Goal: Task Accomplishment & Management: Use online tool/utility

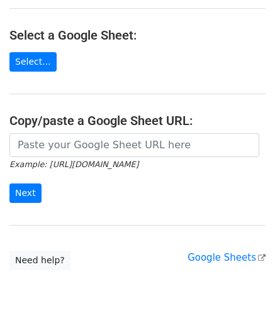
scroll to position [127, 0]
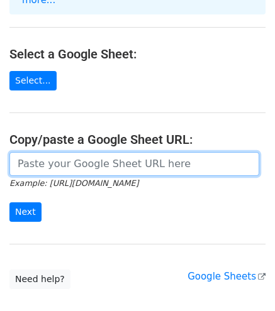
click at [129, 152] on input "url" at bounding box center [133, 164] width 249 height 24
paste input "https://docs.google.com/spreadsheets/d/1ZqBzdAqjMMDJWccibJG68MIj30YGNhn0/edit?g…"
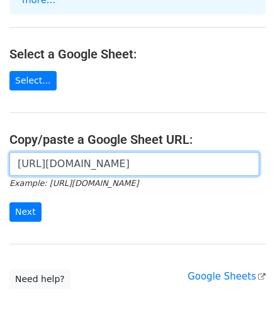
scroll to position [0, 319]
type input "https://docs.google.com/spreadsheets/d/1ZqBzdAqjMMDJWccibJG68MIj30YGNhn0/edit?g…"
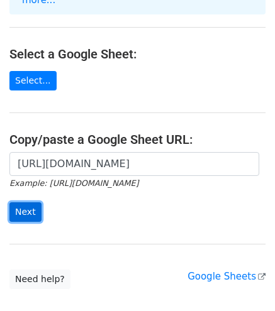
click at [15, 202] on input "Next" at bounding box center [25, 211] width 32 height 19
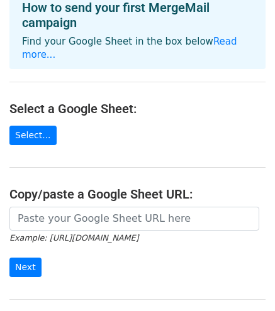
scroll to position [188, 0]
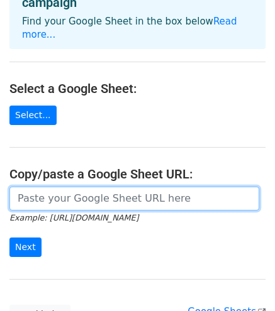
click at [87, 187] on input "url" at bounding box center [133, 199] width 249 height 24
paste input "[URL][DOMAIN_NAME]"
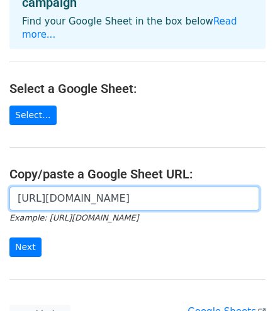
scroll to position [0, 376]
type input "[URL][DOMAIN_NAME]"
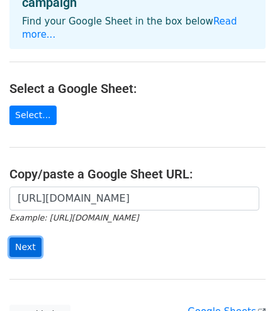
click at [30, 237] on input "Next" at bounding box center [25, 246] width 32 height 19
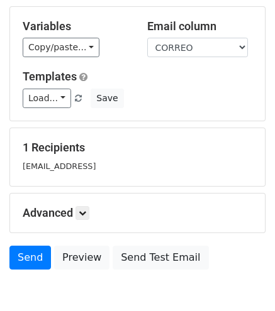
scroll to position [174, 0]
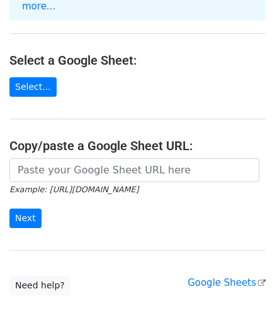
scroll to position [126, 0]
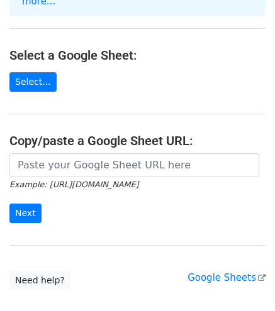
click at [117, 178] on icon "Example: [URL][DOMAIN_NAME]" at bounding box center [73, 183] width 129 height 11
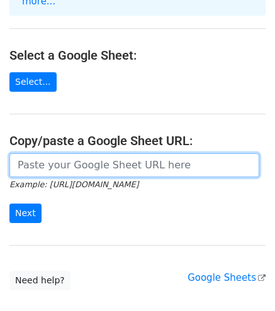
click at [120, 156] on input "url" at bounding box center [133, 165] width 249 height 24
paste input "[URL][DOMAIN_NAME]"
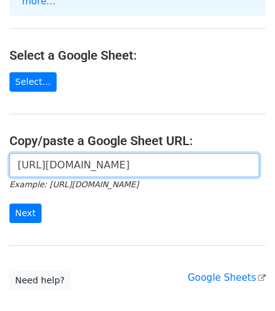
scroll to position [0, 376]
type input "[URL][DOMAIN_NAME]"
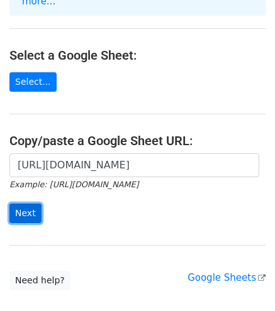
click at [25, 204] on input "Next" at bounding box center [25, 213] width 32 height 19
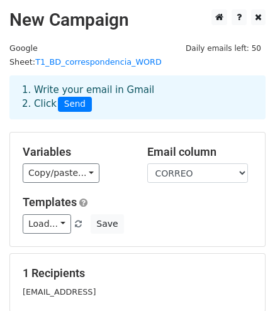
scroll to position [126, 0]
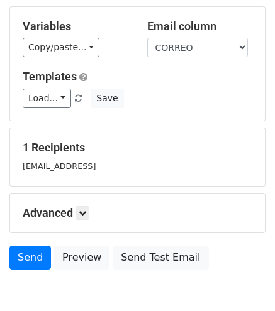
click at [90, 193] on div "Advanced Tracking Track Opens UTM Codes Track Clicks Filters Only include sprea…" at bounding box center [137, 212] width 254 height 39
click at [75, 206] on h5 "Advanced" at bounding box center [137, 213] width 229 height 14
click at [84, 209] on icon at bounding box center [83, 213] width 8 height 8
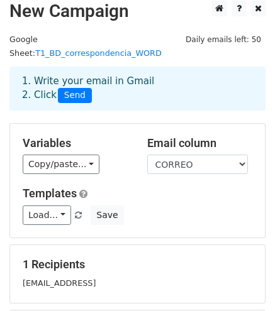
scroll to position [0, 0]
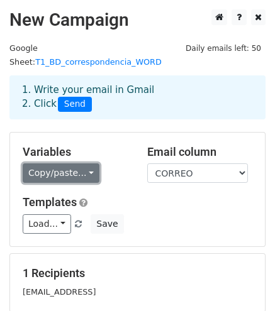
click at [70, 163] on link "Copy/paste..." at bounding box center [61, 172] width 77 height 19
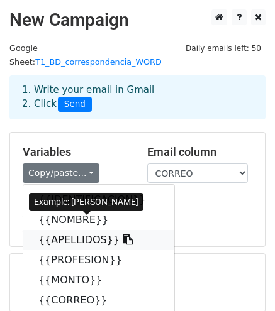
click at [70, 230] on link "{{APELLIDOS}}" at bounding box center [98, 240] width 151 height 20
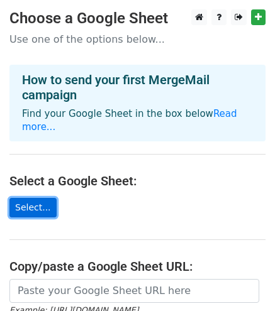
click at [21, 199] on link "Select..." at bounding box center [32, 207] width 47 height 19
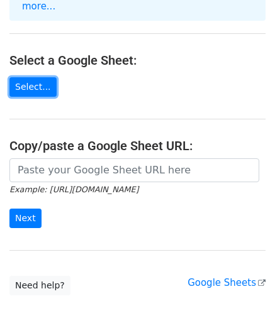
scroll to position [126, 0]
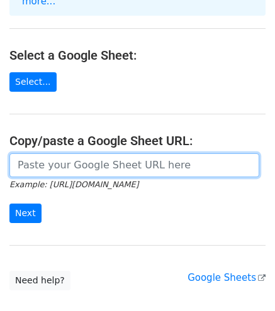
click at [111, 155] on input "url" at bounding box center [133, 165] width 249 height 24
paste input "[URL][DOMAIN_NAME]"
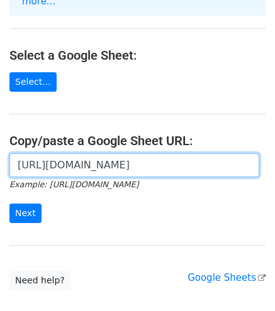
scroll to position [0, 376]
type input "[URL][DOMAIN_NAME]"
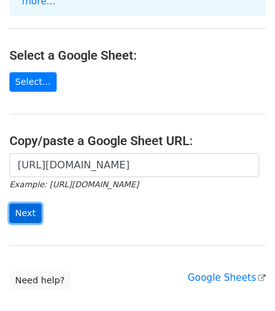
click at [19, 204] on input "Next" at bounding box center [25, 213] width 32 height 19
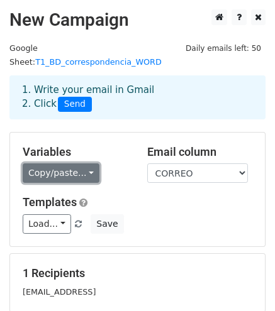
click at [35, 163] on link "Copy/paste..." at bounding box center [61, 172] width 77 height 19
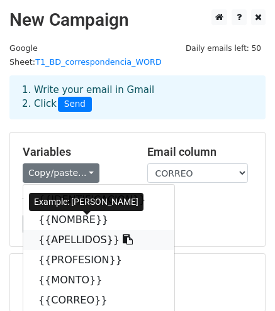
click at [92, 230] on link "{{APELLIDOS}}" at bounding box center [98, 240] width 151 height 20
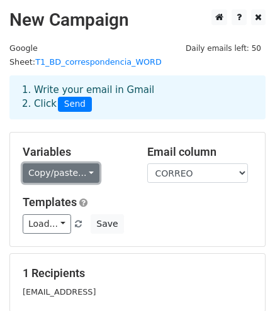
click at [65, 163] on link "Copy/paste..." at bounding box center [61, 172] width 77 height 19
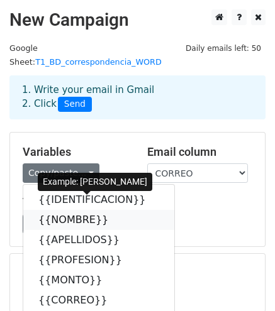
click at [73, 210] on link "{{NOMBRE}}" at bounding box center [98, 220] width 151 height 20
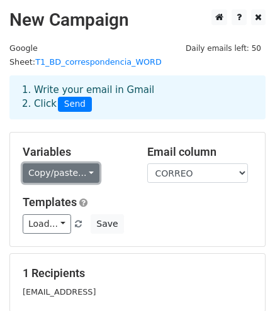
click at [78, 163] on link "Copy/paste..." at bounding box center [61, 172] width 77 height 19
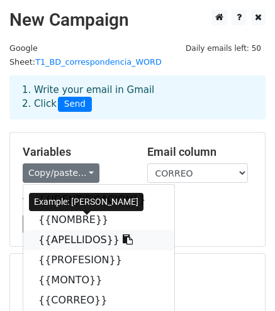
click at [66, 230] on link "{{APELLIDOS}}" at bounding box center [98, 240] width 151 height 20
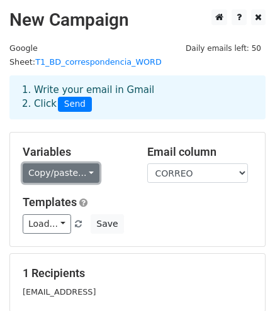
click at [79, 163] on link "Copy/paste..." at bounding box center [61, 172] width 77 height 19
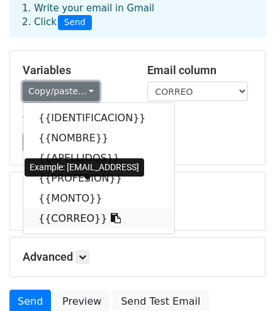
scroll to position [63, 0]
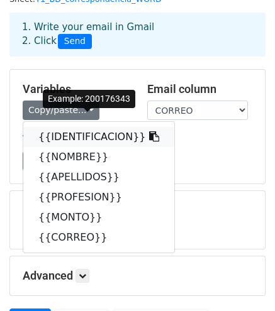
click at [108, 127] on link "{{IDENTIFICACION}}" at bounding box center [98, 137] width 151 height 20
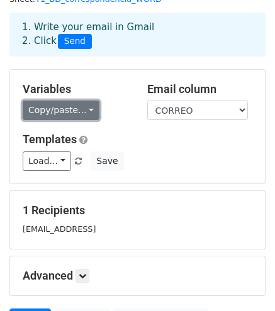
click at [72, 101] on link "Copy/paste..." at bounding box center [61, 110] width 77 height 19
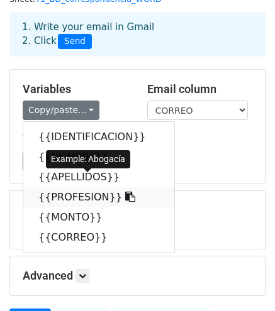
click at [104, 187] on link "{{PROFESION}}" at bounding box center [98, 197] width 151 height 20
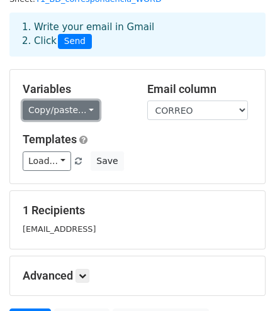
click at [61, 101] on link "Copy/paste..." at bounding box center [61, 110] width 77 height 19
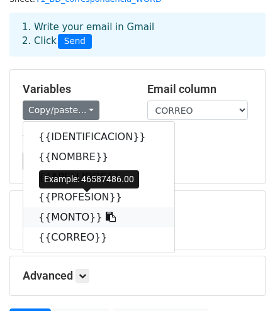
click at [75, 207] on link "{{MONTO}}" at bounding box center [98, 217] width 151 height 20
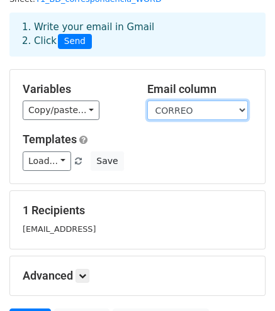
click at [200, 101] on select "IDENTIFICACION NOMBRE APELLIDOS PROFESION MONTO CORREO" at bounding box center [197, 110] width 101 height 19
click at [147, 101] on select "IDENTIFICACION NOMBRE APELLIDOS PROFESION MONTO CORREO" at bounding box center [197, 110] width 101 height 19
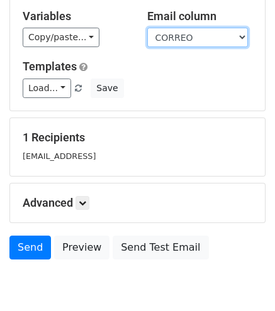
scroll to position [174, 0]
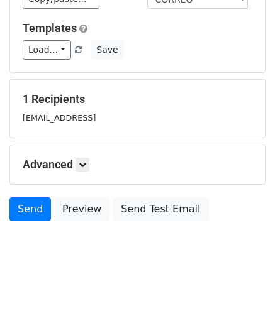
click at [74, 158] on h5 "Advanced" at bounding box center [137, 165] width 229 height 14
click at [85, 161] on icon at bounding box center [83, 165] width 8 height 8
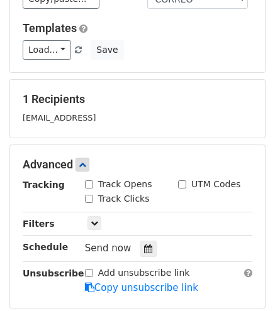
click at [89, 180] on input "Track Opens" at bounding box center [89, 184] width 8 height 8
checkbox input "true"
click at [89, 195] on input "Track Clicks" at bounding box center [89, 199] width 8 height 8
click at [87, 195] on input "Track Clicks" at bounding box center [89, 199] width 8 height 8
checkbox input "false"
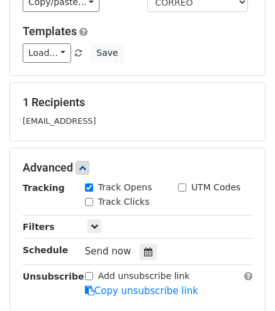
scroll to position [234, 0]
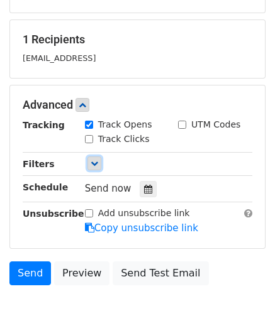
click at [92, 160] on icon at bounding box center [94, 164] width 8 height 8
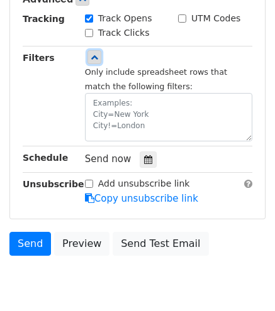
scroll to position [359, 0]
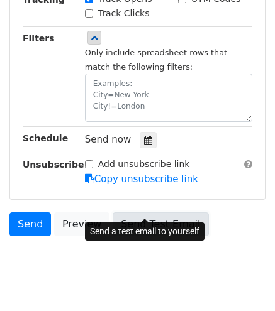
click at [132, 213] on link "Send Test Email" at bounding box center [159, 224] width 95 height 24
click at [136, 212] on link "Send Test Email" at bounding box center [159, 224] width 95 height 24
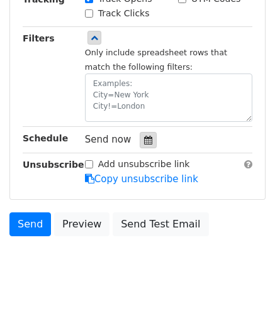
click at [144, 136] on icon at bounding box center [148, 140] width 8 height 9
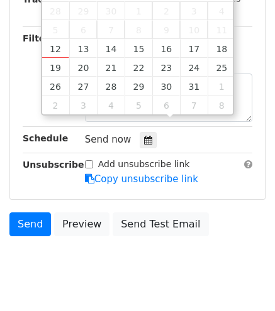
click at [161, 131] on div "Send now" at bounding box center [159, 139] width 148 height 17
click at [144, 136] on icon at bounding box center [148, 140] width 8 height 9
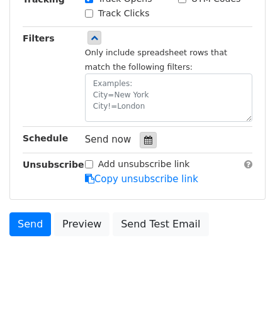
click at [144, 136] on icon at bounding box center [148, 140] width 8 height 9
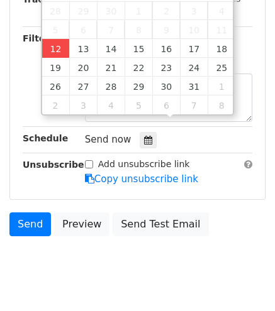
type input "2025-10-12 12:00"
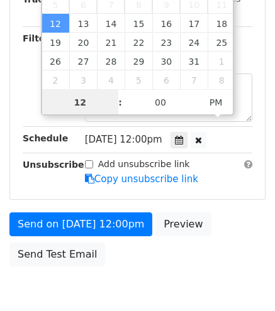
scroll to position [0, 0]
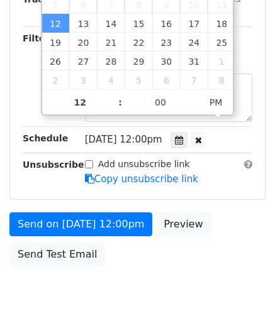
click at [155, 241] on div "Send on Oct 12 at 12:00pm Preview Send Test Email" at bounding box center [137, 242] width 275 height 60
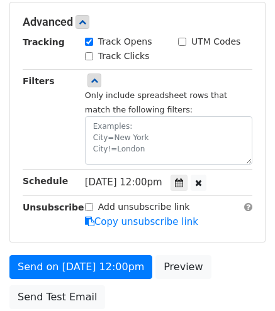
scroll to position [297, 0]
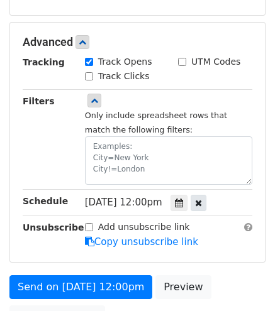
click at [202, 199] on icon at bounding box center [198, 203] width 7 height 9
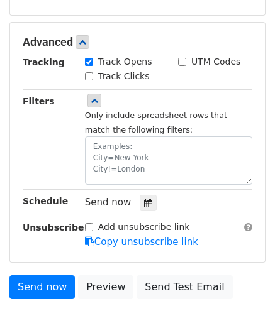
click at [97, 197] on span "Send now" at bounding box center [108, 202] width 46 height 11
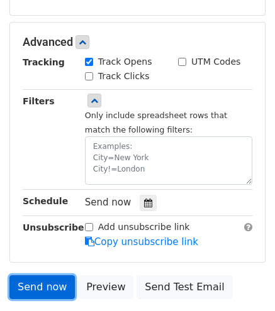
click at [35, 275] on link "Send now" at bounding box center [41, 287] width 65 height 24
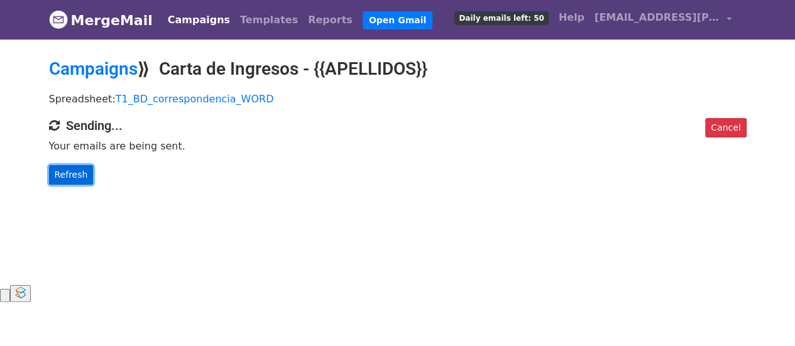
click at [72, 170] on link "Refresh" at bounding box center [71, 174] width 45 height 19
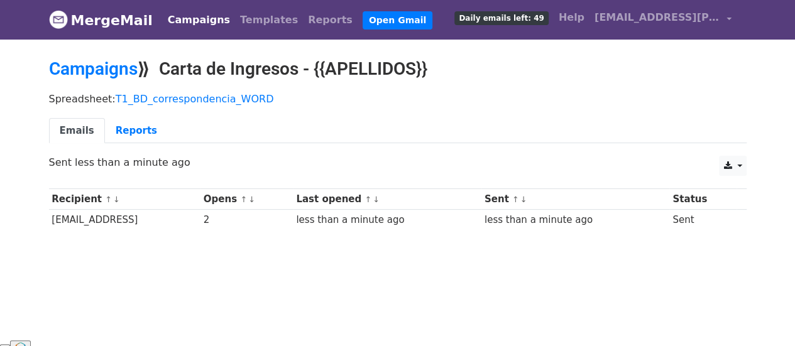
drag, startPoint x: 160, startPoint y: 219, endPoint x: 183, endPoint y: 241, distance: 32.5
click at [162, 222] on td "[EMAIL_ADDRESS]" at bounding box center [124, 220] width 151 height 21
drag, startPoint x: 696, startPoint y: 217, endPoint x: 650, endPoint y: 217, distance: 45.9
click at [696, 217] on td "Sent" at bounding box center [702, 220] width 67 height 21
click at [119, 115] on div "Spreadsheet: T1_BD_correspondencia_WORD Emails Reports" at bounding box center [398, 121] width 716 height 70
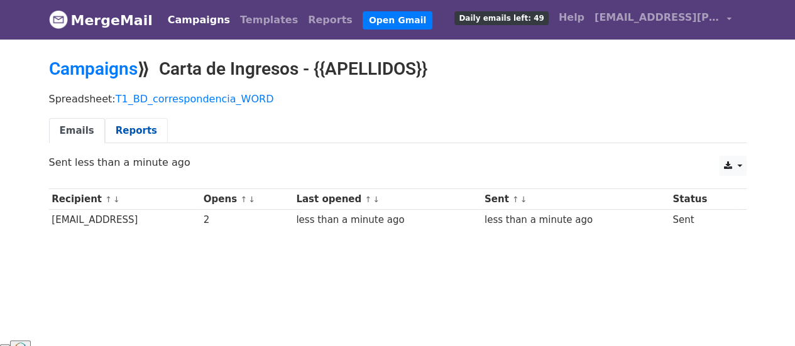
click at [122, 126] on link "Reports" at bounding box center [136, 131] width 63 height 26
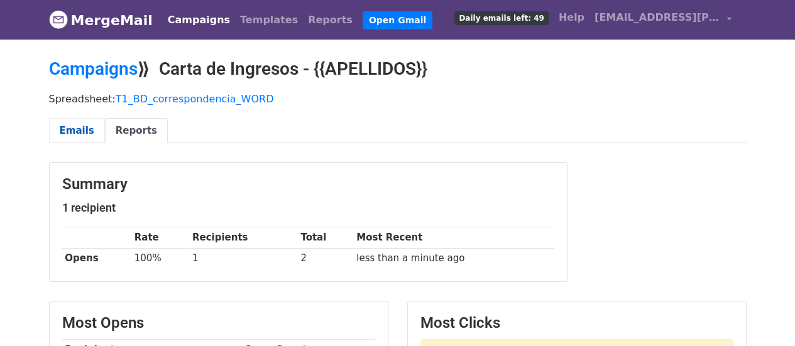
click at [74, 119] on link "Emails" at bounding box center [77, 131] width 56 height 26
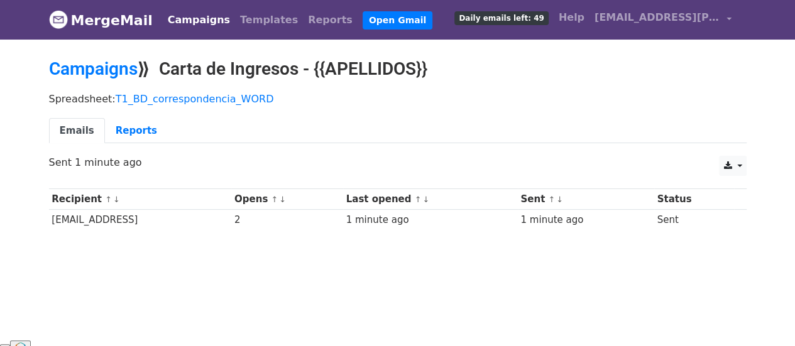
click at [518, 20] on span "Daily emails left: 49" at bounding box center [501, 18] width 94 height 14
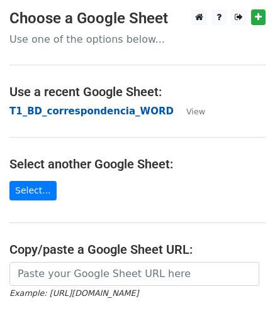
click at [113, 112] on strong "T1_BD_correspondencia_WORD" at bounding box center [91, 111] width 164 height 11
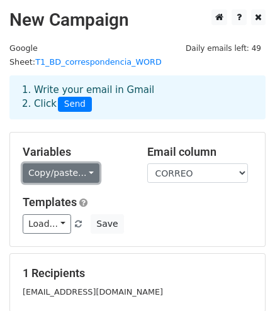
click at [81, 163] on link "Copy/paste..." at bounding box center [61, 172] width 77 height 19
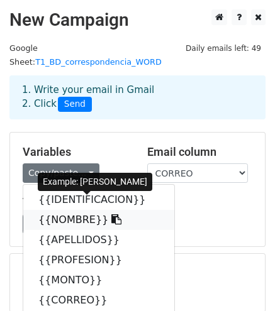
click at [72, 210] on link "{{NOMBRE}}" at bounding box center [98, 220] width 151 height 20
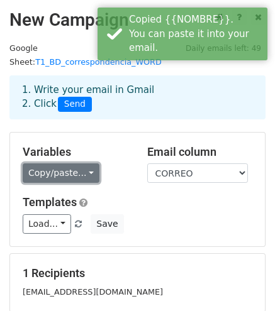
click at [72, 163] on link "Copy/paste..." at bounding box center [61, 172] width 77 height 19
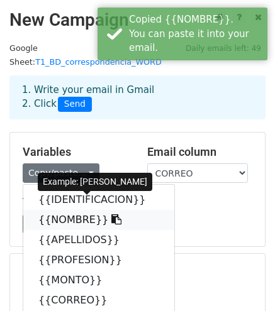
click at [66, 210] on link "{{NOMBRE}}" at bounding box center [98, 220] width 151 height 20
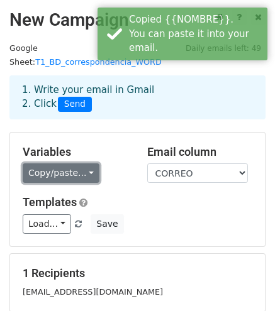
click at [58, 163] on link "Copy/paste..." at bounding box center [61, 172] width 77 height 19
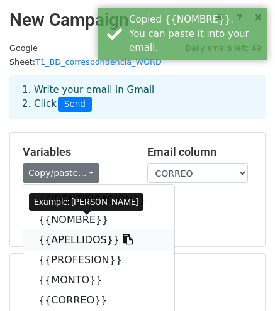
click at [87, 230] on link "{{APELLIDOS}}" at bounding box center [98, 240] width 151 height 20
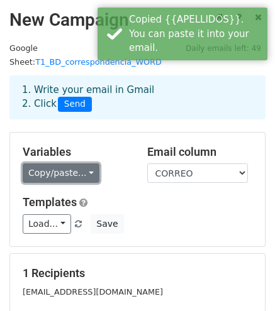
click at [69, 163] on link "Copy/paste..." at bounding box center [61, 172] width 77 height 19
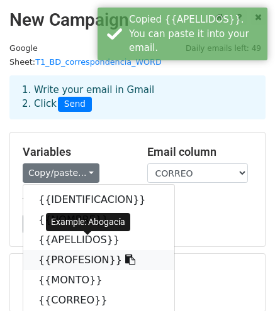
drag, startPoint x: 78, startPoint y: 249, endPoint x: 6, endPoint y: 215, distance: 79.0
click at [77, 250] on link "{{PROFESION}}" at bounding box center [98, 260] width 151 height 20
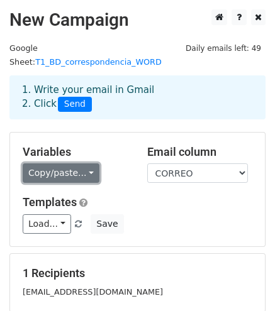
click at [30, 163] on link "Copy/paste..." at bounding box center [61, 172] width 77 height 19
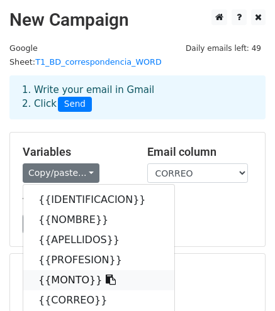
click at [64, 270] on link "{{MONTO}}" at bounding box center [98, 280] width 151 height 20
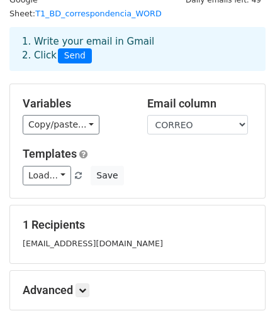
scroll to position [111, 0]
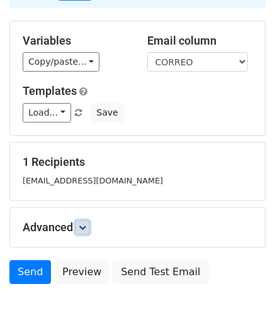
click at [82, 221] on link at bounding box center [82, 228] width 14 height 14
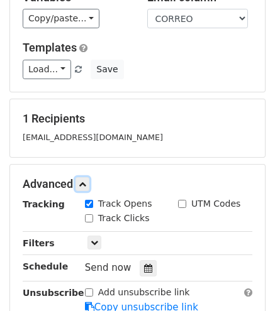
scroll to position [174, 0]
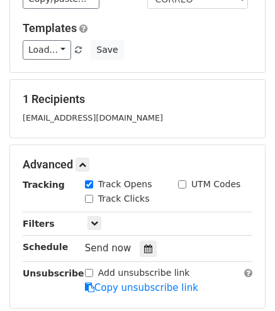
click at [91, 195] on input "Track Clicks" at bounding box center [89, 199] width 8 height 8
checkbox input "true"
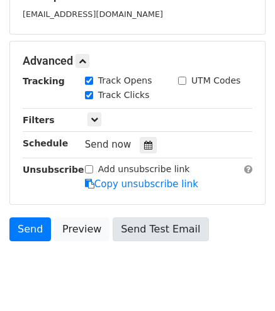
scroll to position [297, 0]
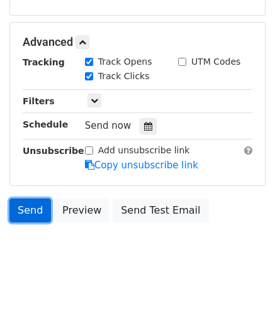
click at [28, 199] on link "Send" at bounding box center [29, 211] width 41 height 24
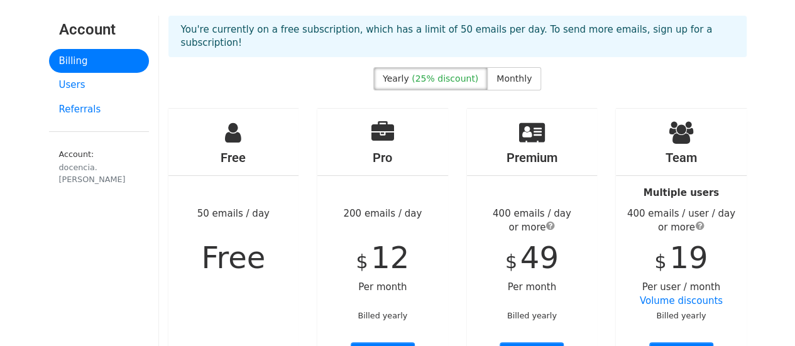
scroll to position [63, 0]
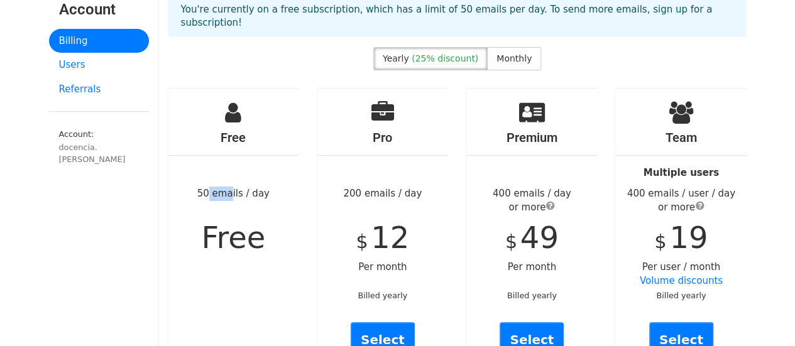
drag, startPoint x: 205, startPoint y: 178, endPoint x: 229, endPoint y: 178, distance: 24.5
click at [229, 178] on div "Free 50 emails / day Free" at bounding box center [233, 235] width 131 height 293
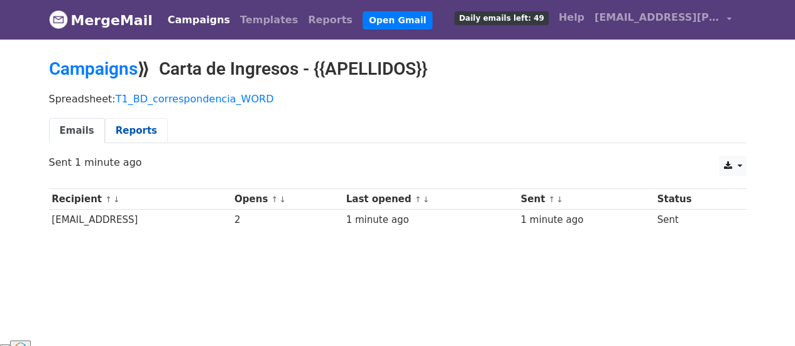
click at [127, 135] on link "Reports" at bounding box center [136, 131] width 63 height 26
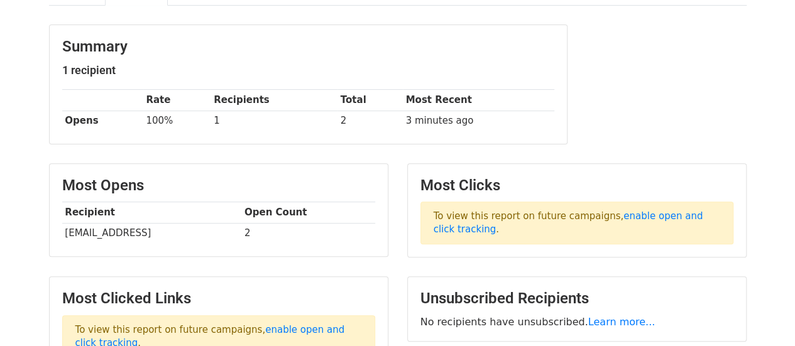
scroll to position [126, 0]
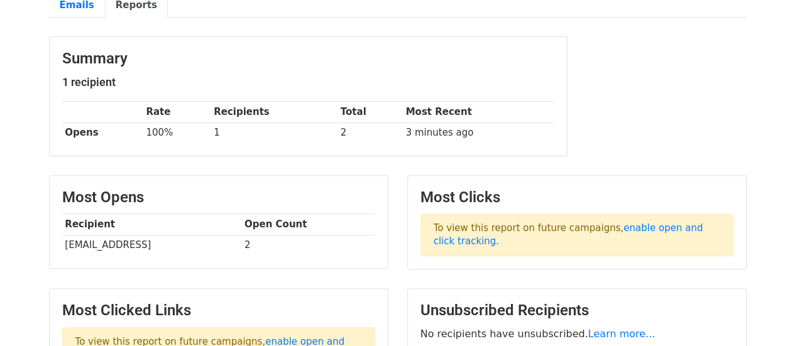
click at [206, 251] on td "[EMAIL_ADDRESS]" at bounding box center [152, 245] width 180 height 21
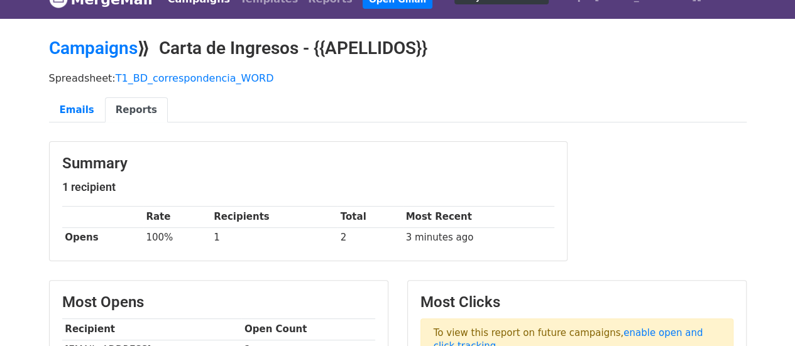
scroll to position [0, 0]
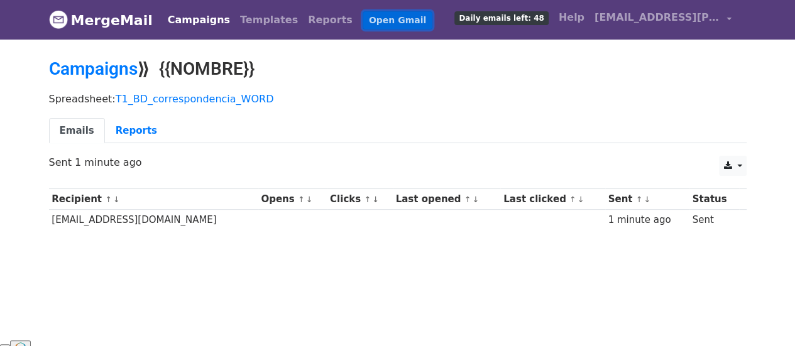
click at [362, 16] on link "Open Gmail" at bounding box center [397, 20] width 70 height 18
click at [239, 22] on link "Templates" at bounding box center [269, 20] width 68 height 25
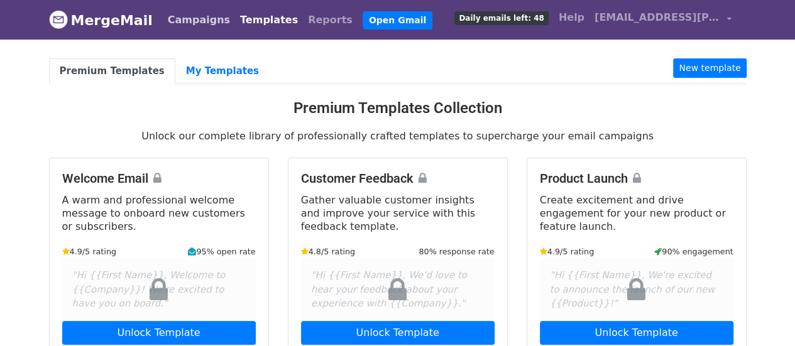
click at [199, 14] on link "Campaigns" at bounding box center [199, 20] width 72 height 25
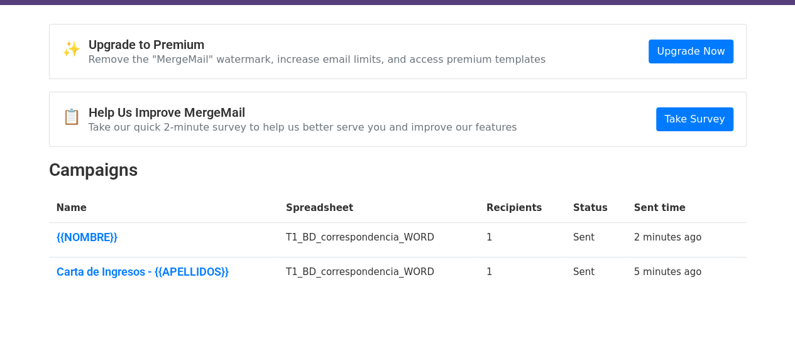
scroll to position [63, 0]
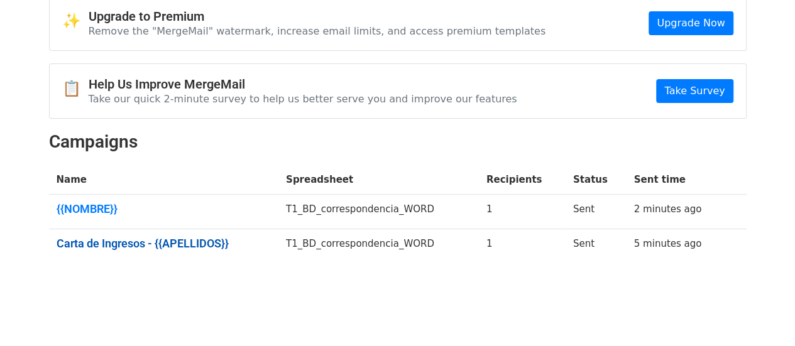
click at [116, 238] on link "Carta de Ingresos - {{APELLIDOS}}" at bounding box center [164, 244] width 214 height 14
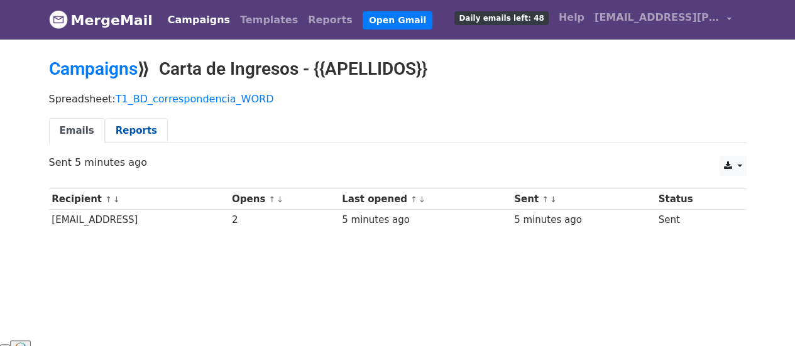
click at [113, 128] on link "Reports" at bounding box center [136, 131] width 63 height 26
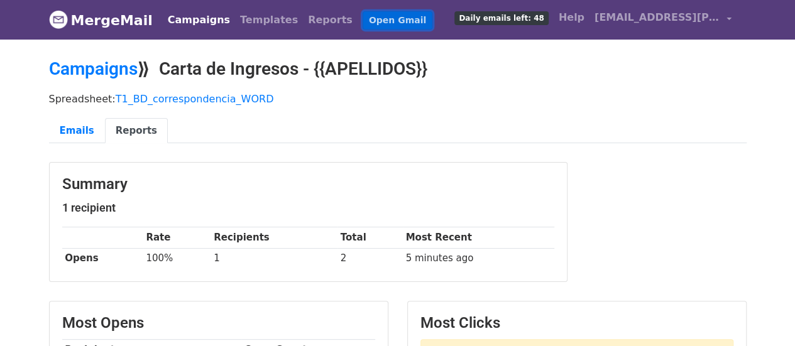
click at [367, 23] on link "Open Gmail" at bounding box center [397, 20] width 70 height 18
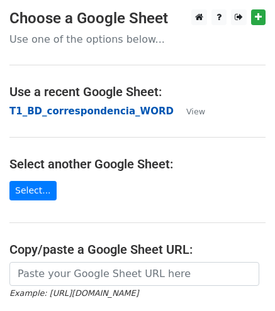
click at [69, 106] on strong "T1_BD_correspondencia_WORD" at bounding box center [91, 111] width 164 height 11
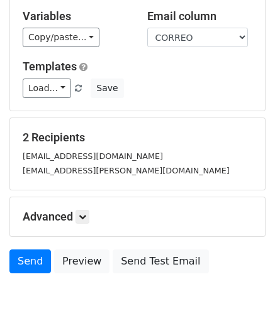
scroll to position [188, 0]
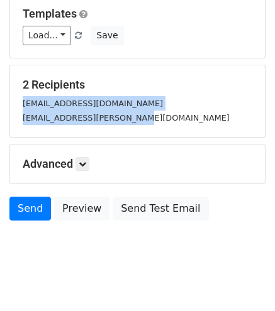
drag, startPoint x: 23, startPoint y: 89, endPoint x: 141, endPoint y: 104, distance: 118.4
click at [141, 104] on div "[EMAIL_ADDRESS][DOMAIN_NAME] [DOMAIN_NAME][EMAIL_ADDRESS][PERSON_NAME][DOMAIN_N…" at bounding box center [137, 110] width 248 height 28
click at [89, 157] on link at bounding box center [82, 164] width 14 height 14
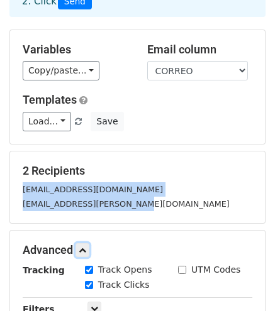
scroll to position [122, 0]
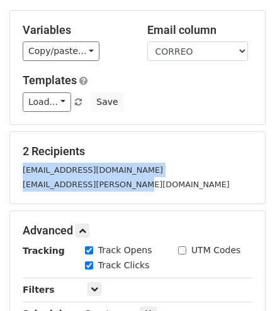
click at [94, 165] on small "[EMAIL_ADDRESS][DOMAIN_NAME]" at bounding box center [93, 169] width 140 height 9
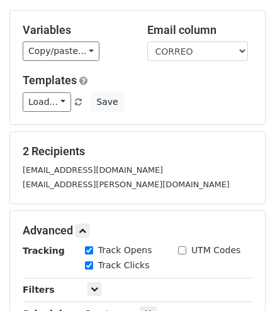
click at [133, 177] on div "[EMAIL_ADDRESS][PERSON_NAME][DOMAIN_NAME]" at bounding box center [137, 184] width 248 height 14
drag, startPoint x: 133, startPoint y: 167, endPoint x: 114, endPoint y: 172, distance: 19.4
click at [114, 177] on div "[EMAIL_ADDRESS][PERSON_NAME][DOMAIN_NAME]" at bounding box center [137, 184] width 248 height 14
click at [99, 165] on small "[EMAIL_ADDRESS][DOMAIN_NAME]" at bounding box center [93, 169] width 140 height 9
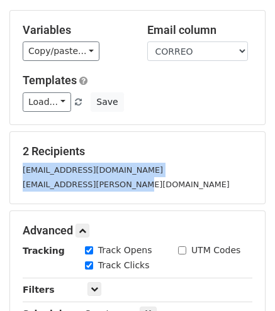
drag, startPoint x: 21, startPoint y: 156, endPoint x: 131, endPoint y: 165, distance: 109.7
click at [131, 165] on div "[EMAIL_ADDRESS][DOMAIN_NAME] [DOMAIN_NAME][EMAIL_ADDRESS][PERSON_NAME][DOMAIN_N…" at bounding box center [137, 177] width 248 height 28
click at [86, 177] on div "[EMAIL_ADDRESS][PERSON_NAME][DOMAIN_NAME]" at bounding box center [137, 184] width 248 height 14
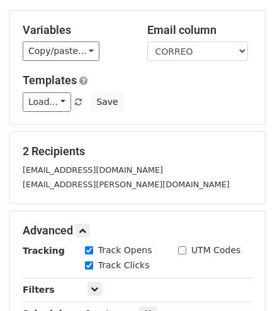
click at [77, 165] on small "[EMAIL_ADDRESS][DOMAIN_NAME]" at bounding box center [93, 169] width 140 height 9
drag, startPoint x: 29, startPoint y: 156, endPoint x: 38, endPoint y: 155, distance: 9.0
click at [38, 165] on small "[EMAIL_ADDRESS][DOMAIN_NAME]" at bounding box center [93, 169] width 140 height 9
click at [140, 177] on div "[EMAIL_ADDRESS][PERSON_NAME][DOMAIN_NAME]" at bounding box center [137, 184] width 248 height 14
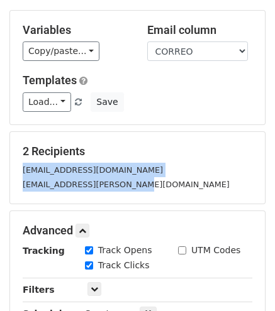
drag, startPoint x: 144, startPoint y: 162, endPoint x: 14, endPoint y: 153, distance: 129.7
click at [14, 163] on div "[EMAIL_ADDRESS][DOMAIN_NAME] [DOMAIN_NAME][EMAIL_ADDRESS][PERSON_NAME][DOMAIN_N…" at bounding box center [137, 177] width 248 height 28
